Goal: Information Seeking & Learning: Learn about a topic

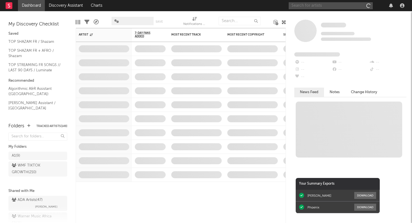
click at [310, 6] on input "text" at bounding box center [331, 5] width 84 height 7
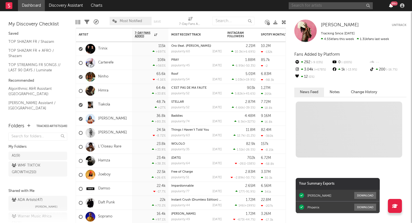
click at [391, 6] on icon "button" at bounding box center [391, 5] width 4 height 4
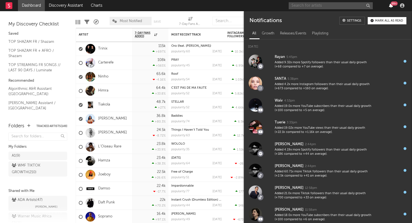
click at [391, 7] on icon "button" at bounding box center [391, 5] width 4 height 4
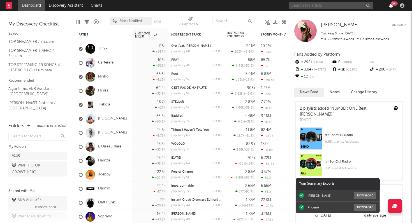
click at [391, 7] on icon "button" at bounding box center [391, 5] width 4 height 4
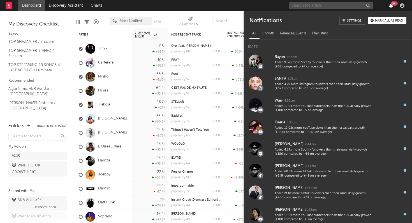
click at [391, 7] on icon "button" at bounding box center [391, 5] width 4 height 4
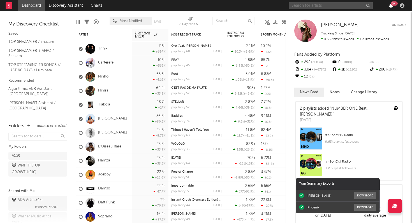
click at [391, 7] on icon "button" at bounding box center [391, 5] width 4 height 4
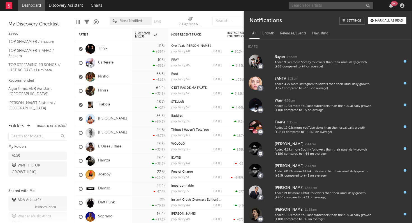
click at [391, 4] on div "99 +" at bounding box center [394, 3] width 7 height 4
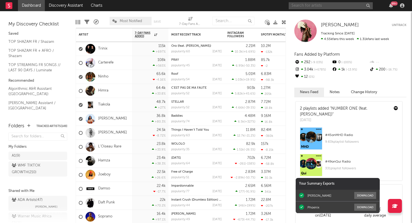
click at [391, 4] on div "99 +" at bounding box center [394, 3] width 7 height 4
click at [393, 6] on div "99 +" at bounding box center [391, 5] width 8 height 4
click at [390, 5] on icon "button" at bounding box center [391, 5] width 4 height 4
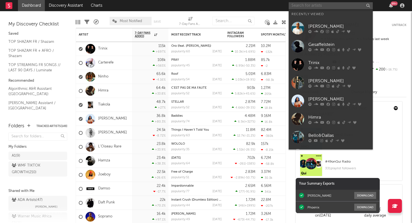
click at [326, 6] on input "text" at bounding box center [331, 5] width 84 height 7
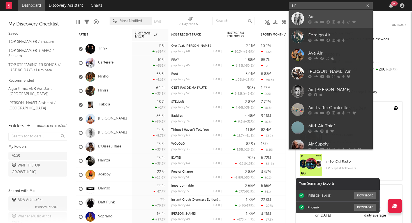
type input "air"
click at [336, 17] on div "Air" at bounding box center [339, 16] width 62 height 7
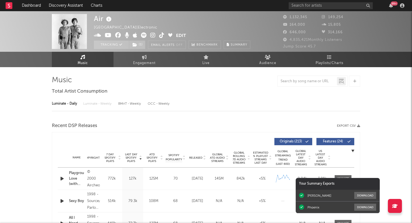
select select "6m"
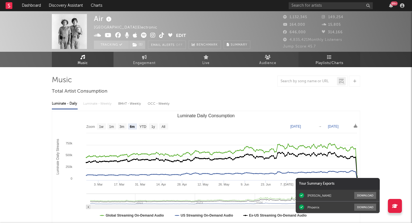
click at [327, 61] on span "Playlists/Charts" at bounding box center [330, 63] width 28 height 7
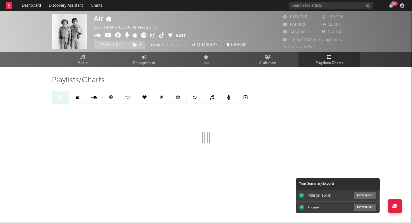
click at [114, 99] on link at bounding box center [111, 97] width 17 height 13
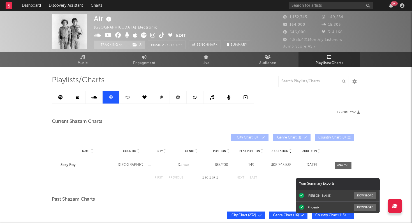
click at [60, 98] on icon at bounding box center [60, 97] width 4 height 4
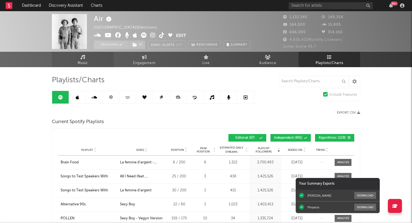
click at [78, 57] on link "Music" at bounding box center [83, 59] width 62 height 15
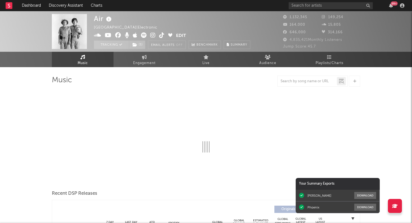
select select "6m"
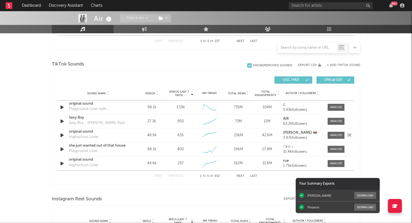
scroll to position [358, 0]
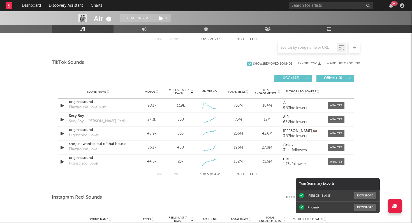
click at [240, 175] on button "Next" at bounding box center [241, 174] width 8 height 3
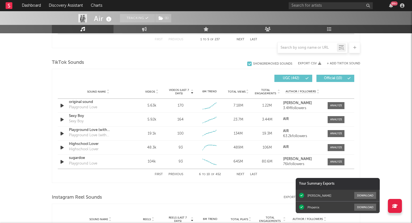
click at [240, 175] on button "Next" at bounding box center [241, 174] width 8 height 3
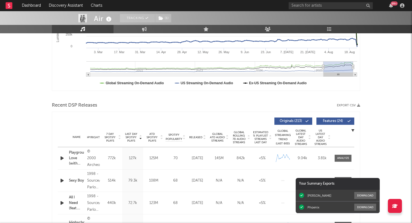
scroll to position [24, 0]
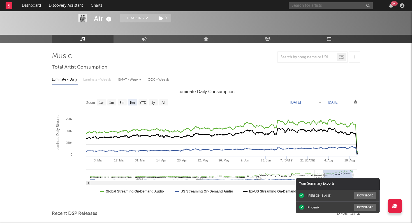
click at [316, 5] on input "text" at bounding box center [331, 5] width 84 height 7
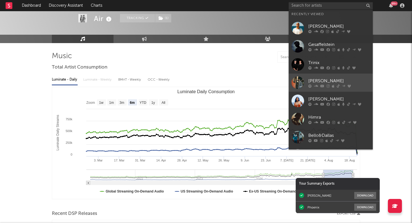
click at [314, 86] on icon at bounding box center [316, 85] width 4 height 3
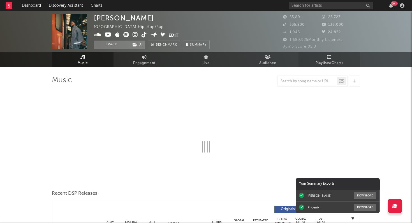
select select "6m"
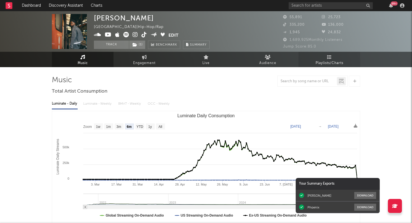
click at [332, 58] on link "Playlists/Charts" at bounding box center [330, 59] width 62 height 15
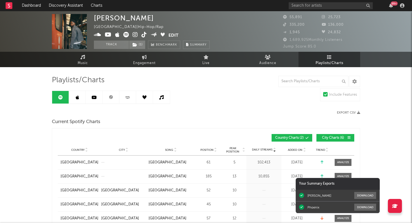
click at [111, 97] on icon at bounding box center [111, 97] width 4 height 4
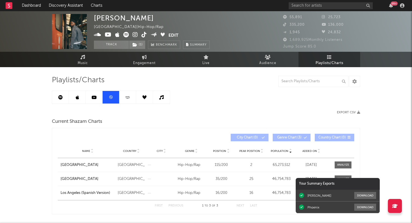
click at [76, 98] on icon at bounding box center [77, 97] width 3 height 4
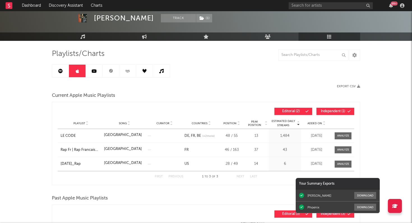
scroll to position [21, 0]
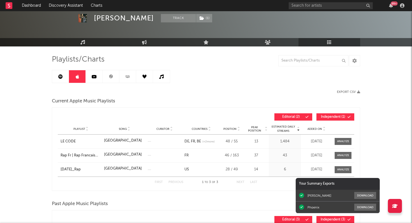
click at [63, 78] on link at bounding box center [60, 76] width 17 height 13
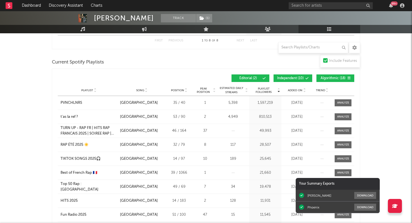
scroll to position [233, 0]
click at [300, 91] on span "Added On" at bounding box center [295, 90] width 15 height 3
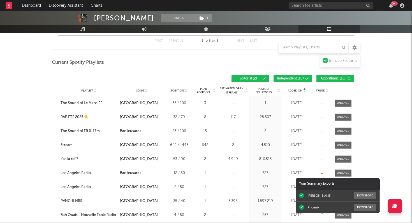
click at [300, 91] on span "Added On" at bounding box center [295, 90] width 15 height 3
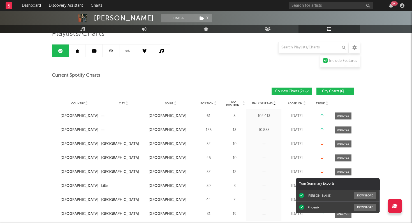
scroll to position [0, 0]
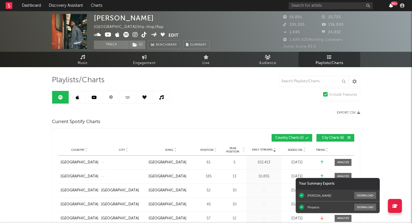
click at [392, 7] on icon "button" at bounding box center [391, 5] width 4 height 4
